Goal: Find contact information

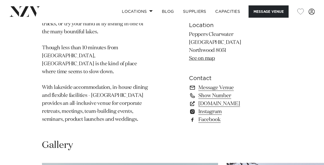
scroll to position [428, 0]
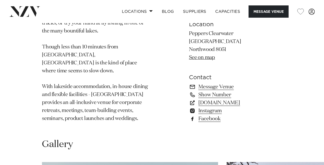
click at [213, 120] on link "Facebook" at bounding box center [235, 119] width 93 height 8
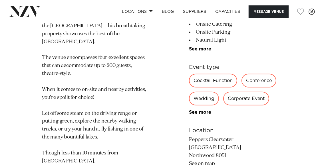
scroll to position [314, 0]
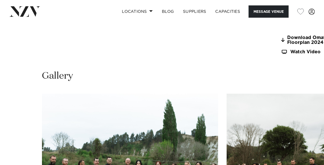
scroll to position [485, 0]
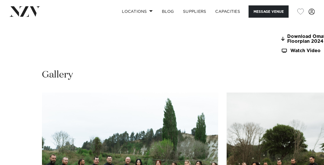
click at [281, 23] on link "Facebook" at bounding box center [307, 19] width 52 height 8
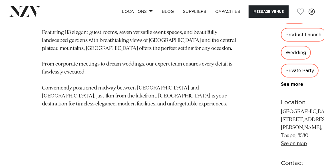
scroll to position [342, 0]
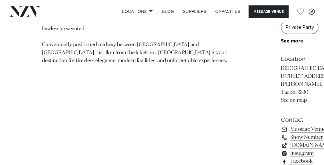
drag, startPoint x: 210, startPoint y: 137, endPoint x: 224, endPoint y: 135, distance: 13.8
click at [281, 157] on link "Facebook" at bounding box center [312, 161] width 62 height 8
